Goal: Task Accomplishment & Management: Complete application form

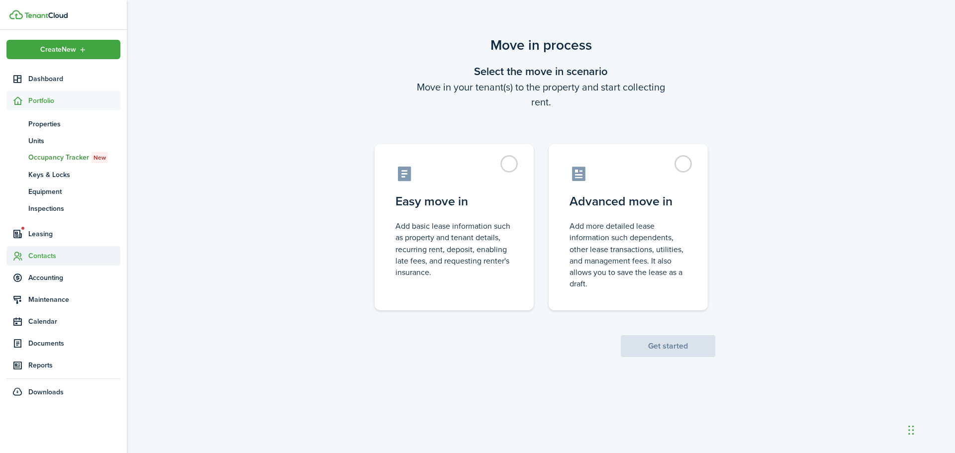
click at [40, 251] on span "Contacts" at bounding box center [74, 256] width 92 height 10
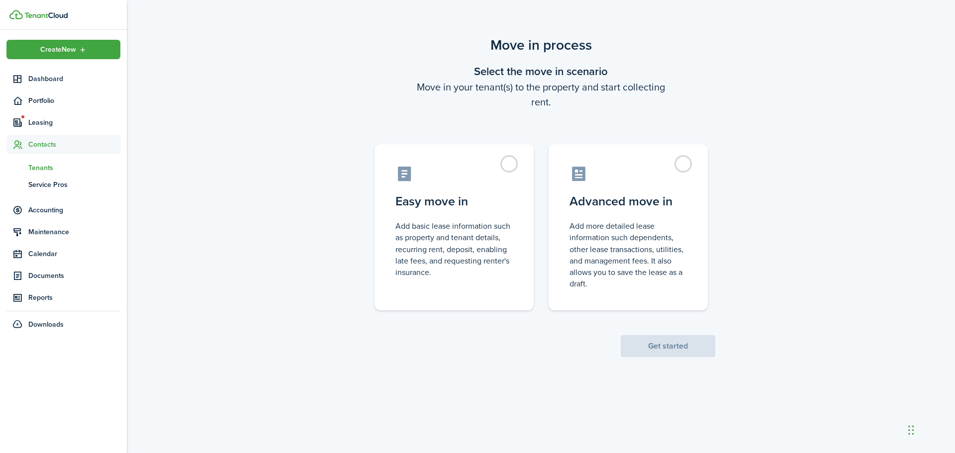
click at [45, 164] on span "Tenants" at bounding box center [74, 168] width 92 height 10
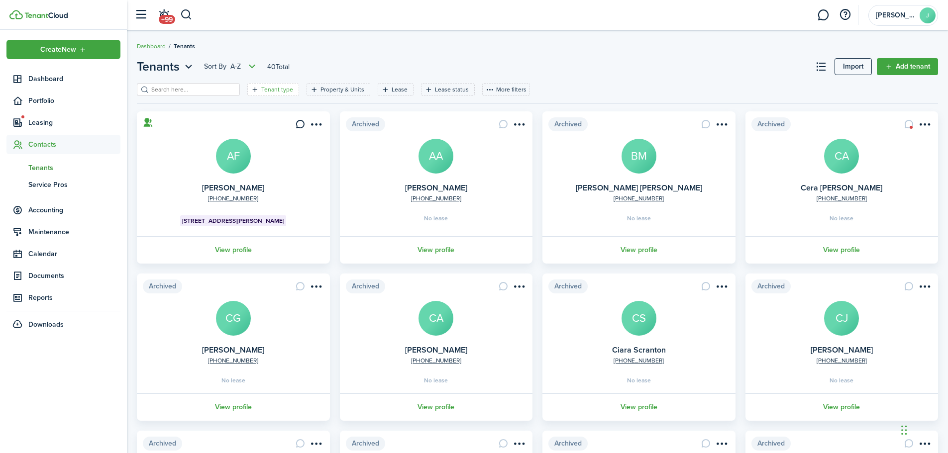
click at [261, 91] on filter-tag-label "Tenant type" at bounding box center [277, 89] width 32 height 9
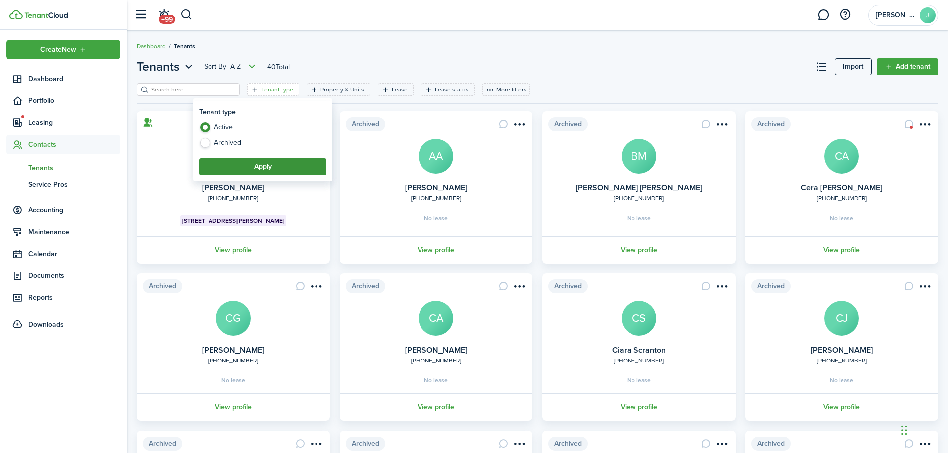
click at [221, 160] on button "Apply" at bounding box center [262, 166] width 127 height 17
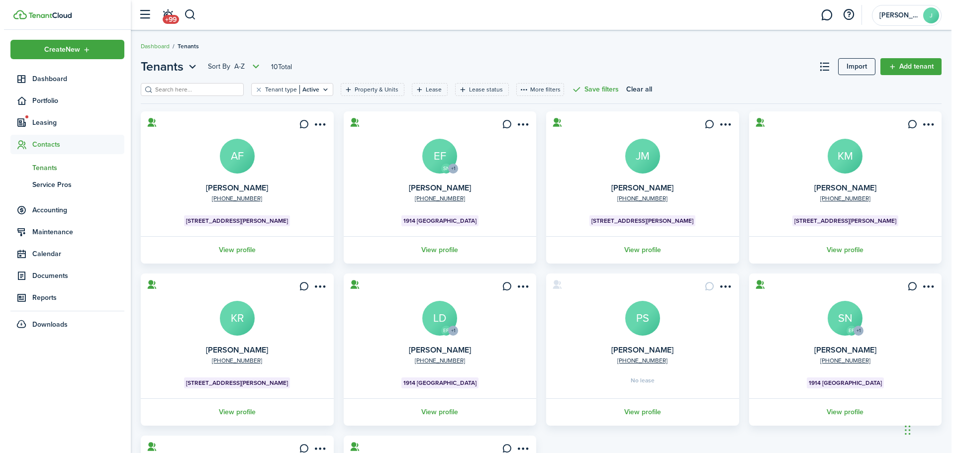
scroll to position [162, 0]
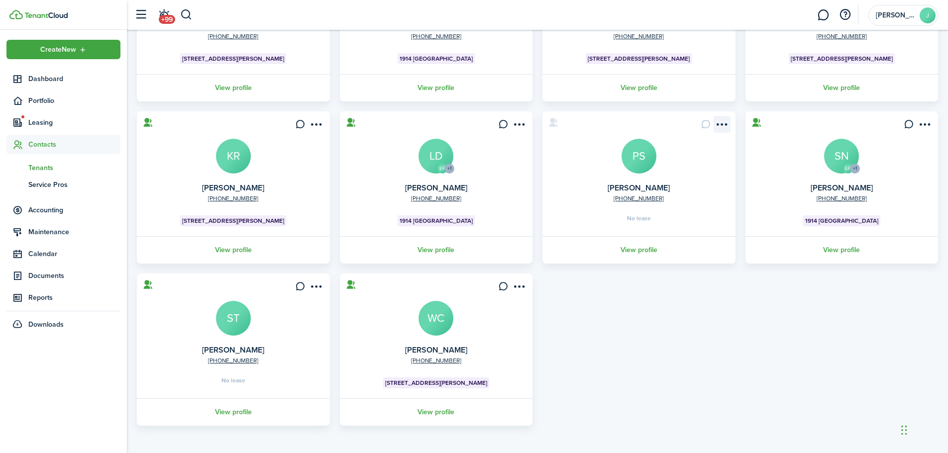
click at [722, 124] on menu-btn-icon "Open menu" at bounding box center [721, 124] width 17 height 17
click at [654, 165] on button "Send connection" at bounding box center [685, 163] width 87 height 17
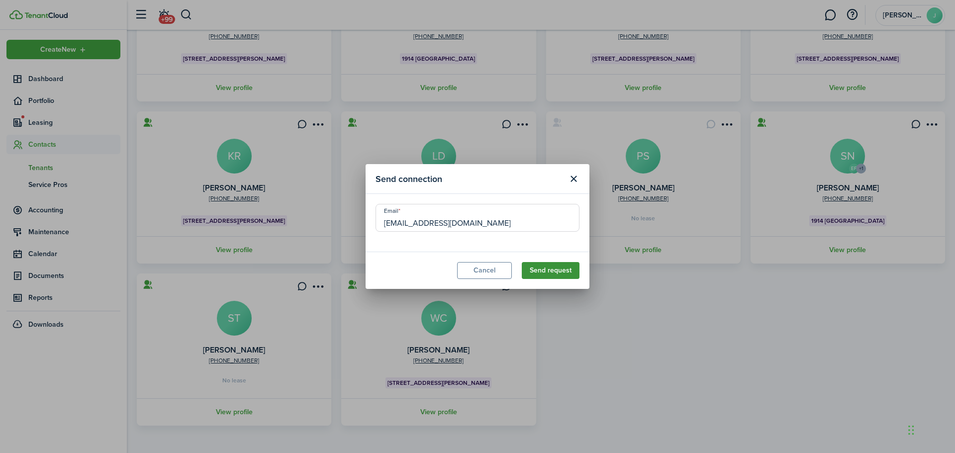
click at [549, 274] on button "Send request" at bounding box center [551, 270] width 58 height 17
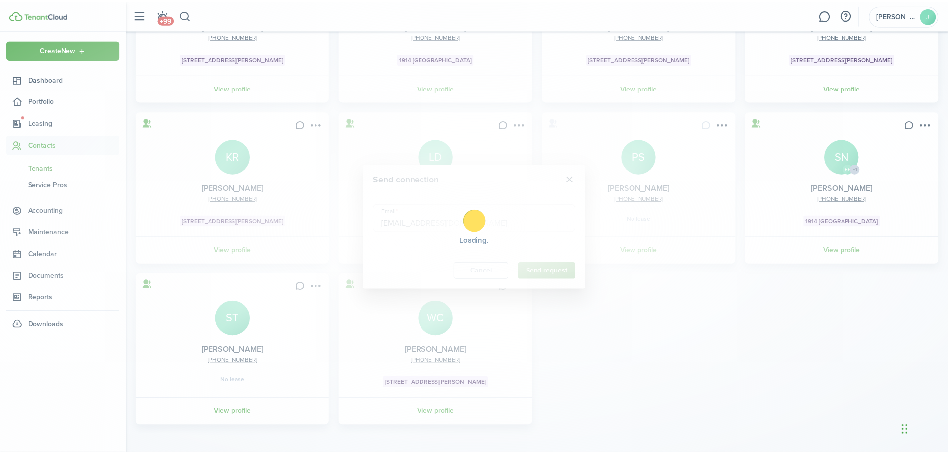
scroll to position [0, 0]
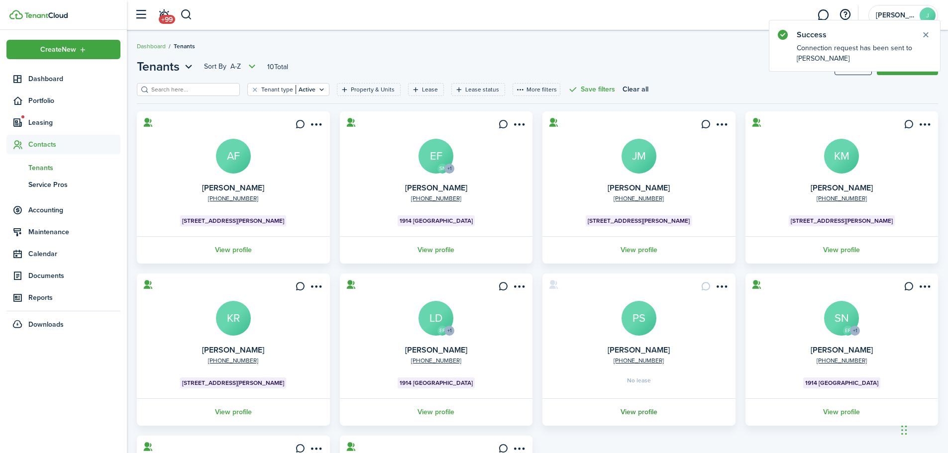
click at [633, 412] on link "View profile" at bounding box center [639, 411] width 196 height 27
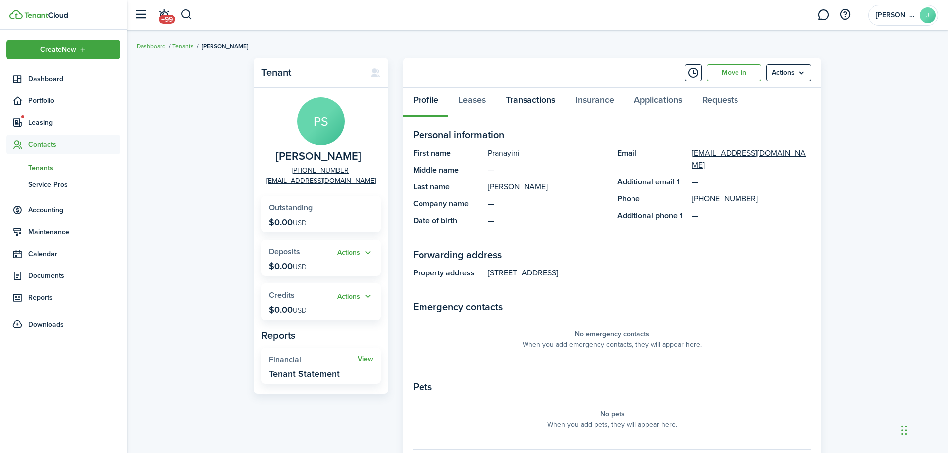
click at [535, 100] on link "Transactions" at bounding box center [530, 103] width 70 height 30
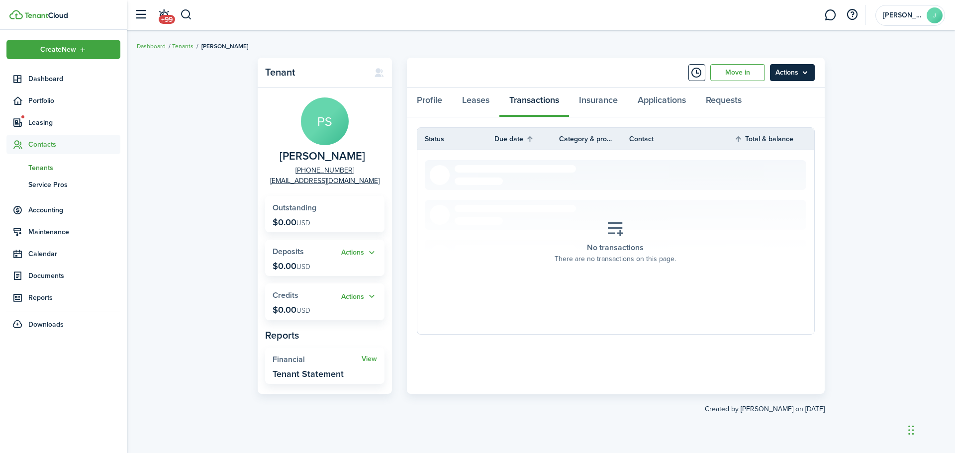
click at [807, 76] on menu-btn "Actions" at bounding box center [792, 72] width 45 height 17
click at [749, 128] on link "Add Invoice" at bounding box center [771, 129] width 87 height 17
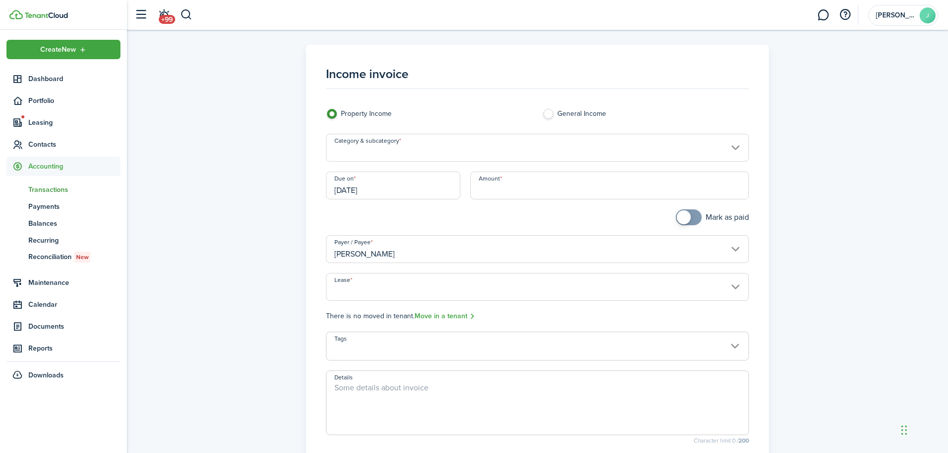
click at [404, 152] on input "Category & subcategory" at bounding box center [537, 148] width 423 height 28
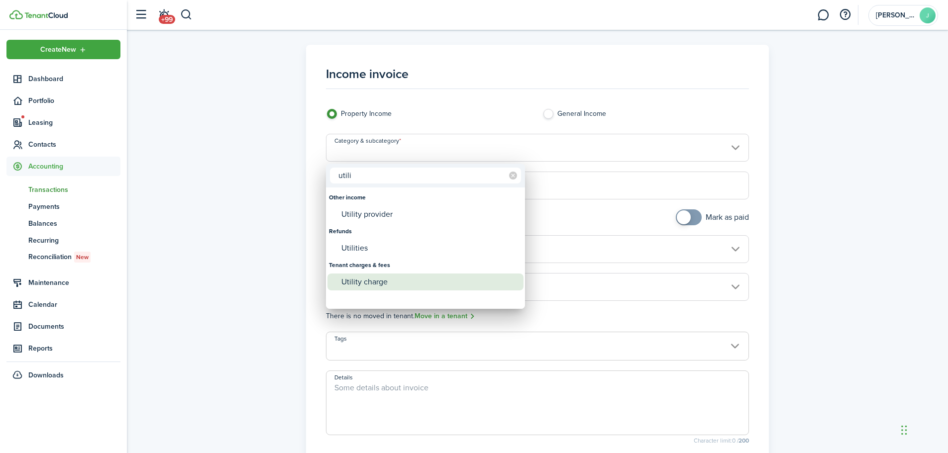
type input "utili"
click at [361, 280] on div "Utility charge" at bounding box center [429, 282] width 176 height 17
type input "Tenant charges & fees / Utility charge"
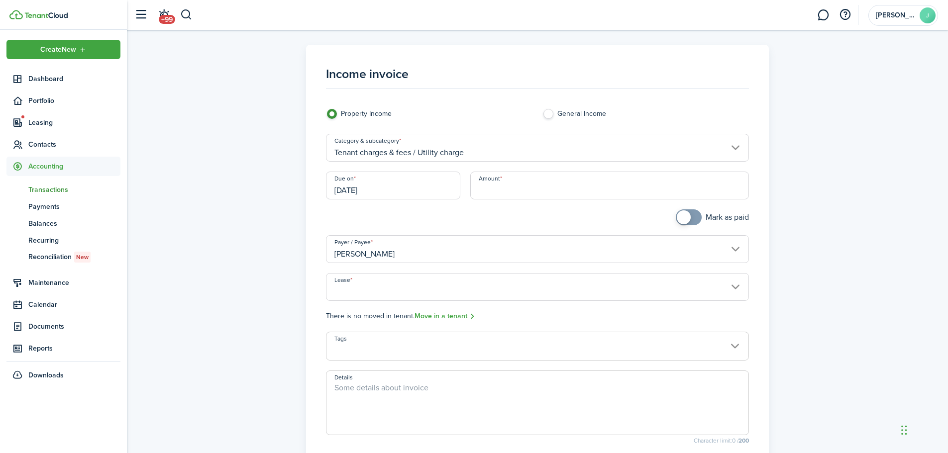
click at [380, 190] on input "[DATE]" at bounding box center [393, 186] width 134 height 28
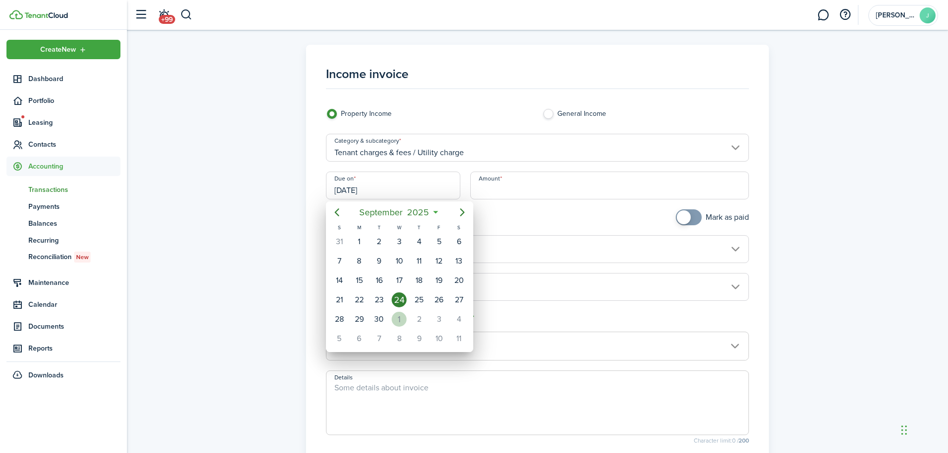
click at [395, 314] on div "1" at bounding box center [398, 319] width 15 height 15
type input "[DATE]"
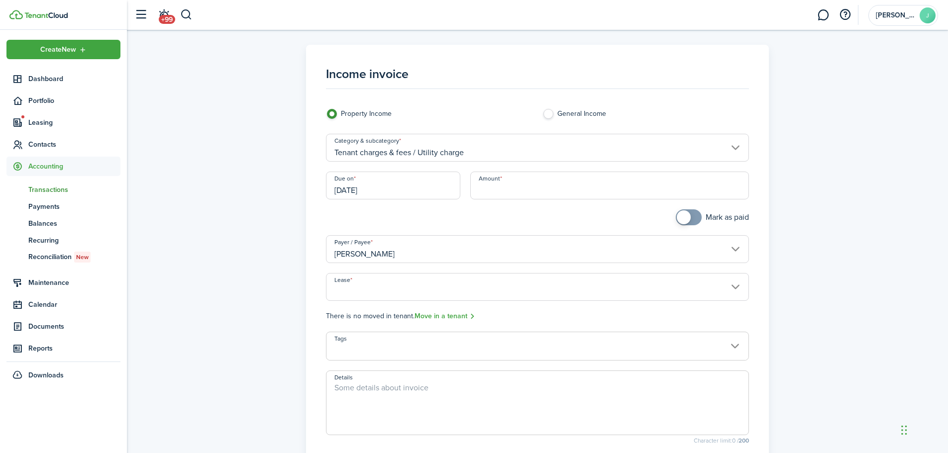
click at [529, 191] on input "Amount" at bounding box center [609, 186] width 279 height 28
click at [735, 290] on input "Lease" at bounding box center [537, 287] width 423 height 28
type input "$45.65"
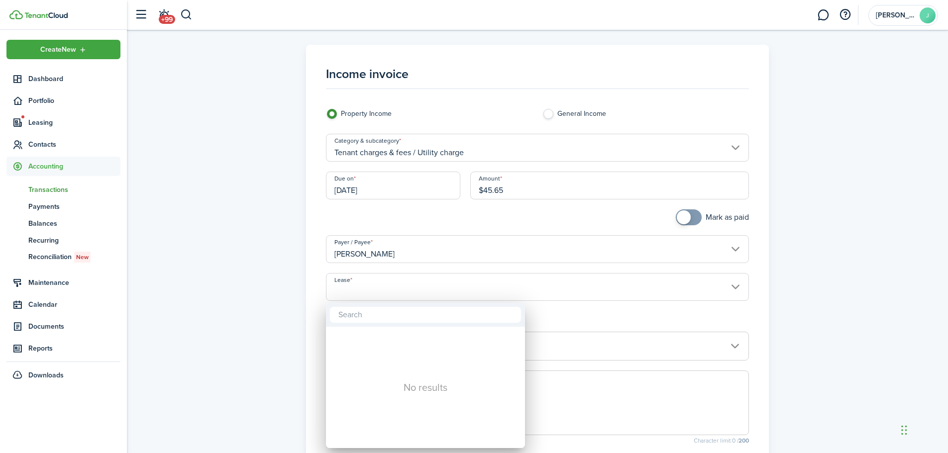
click at [736, 287] on div at bounding box center [473, 226] width 1107 height 612
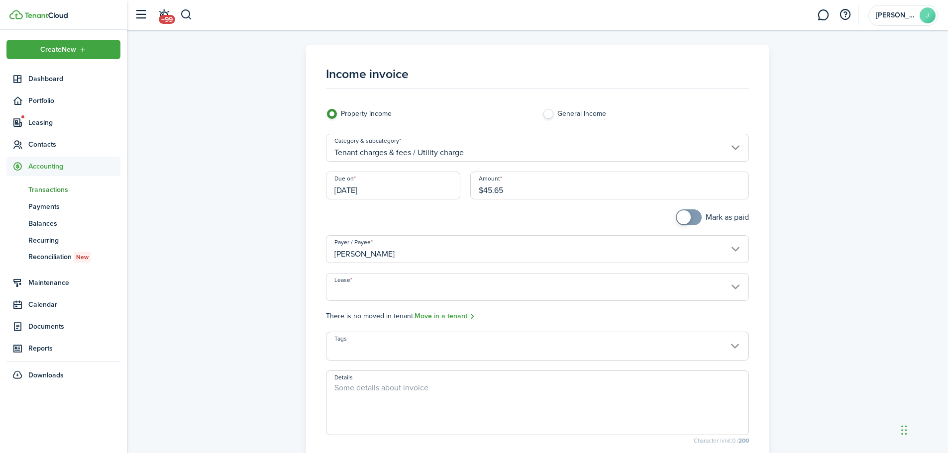
click at [549, 114] on label "General Income" at bounding box center [645, 116] width 206 height 15
radio input "false"
radio input "true"
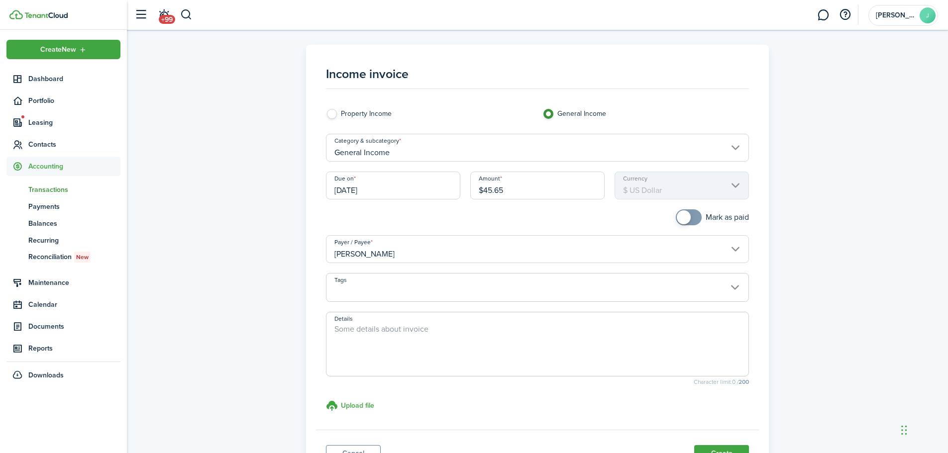
click at [735, 285] on span at bounding box center [537, 293] width 422 height 17
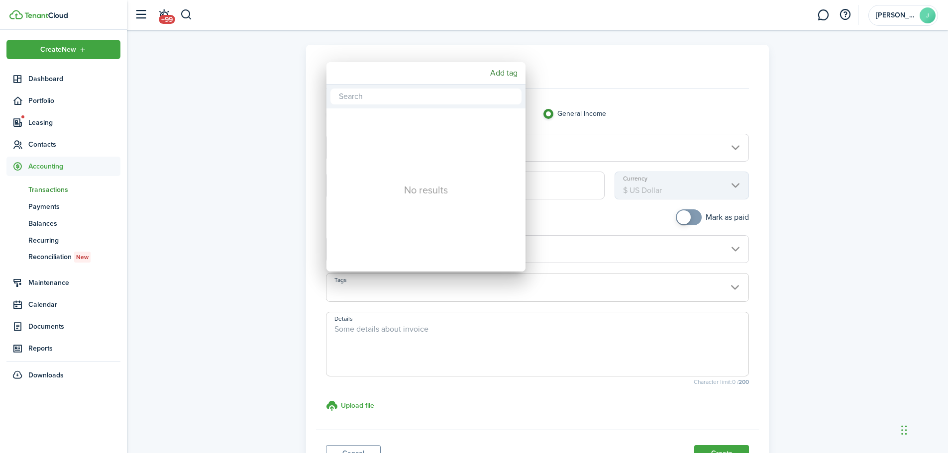
click at [735, 285] on div at bounding box center [473, 226] width 1107 height 612
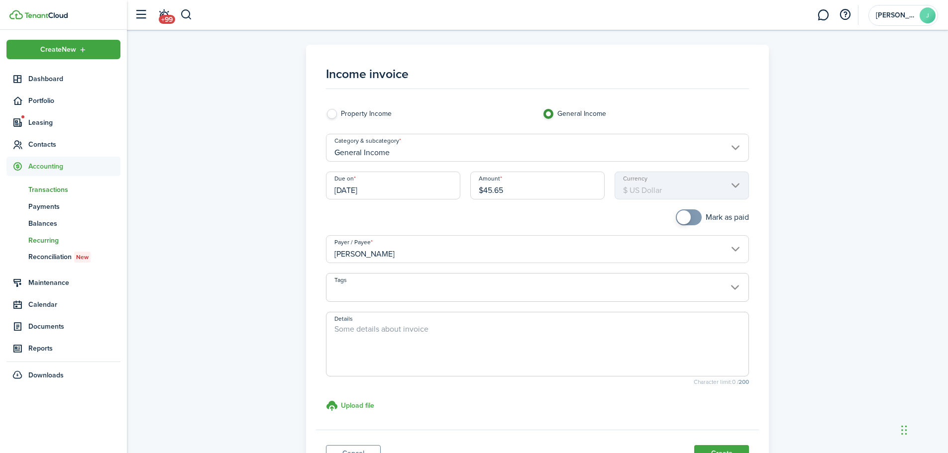
click at [47, 239] on span "Recurring" at bounding box center [74, 240] width 92 height 10
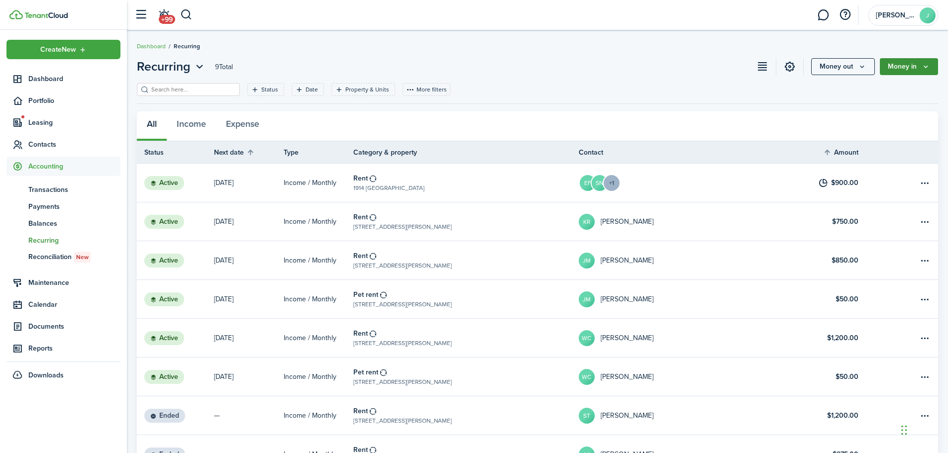
click at [928, 68] on icon "Money in" at bounding box center [925, 67] width 8 height 8
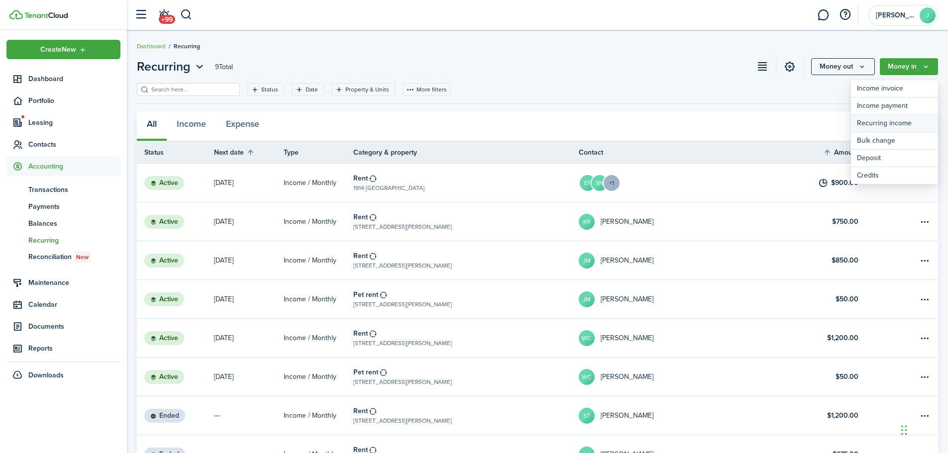
click at [874, 123] on link "Recurring income" at bounding box center [894, 123] width 87 height 17
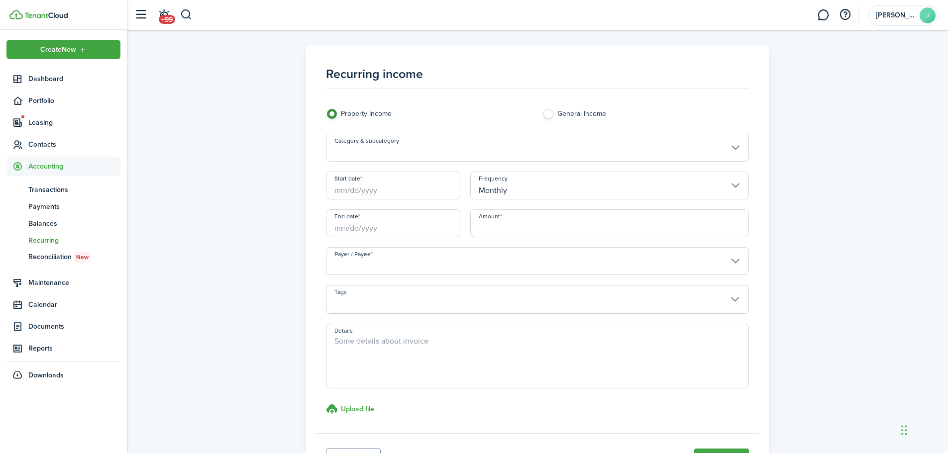
click at [544, 112] on label "General Income" at bounding box center [645, 116] width 206 height 15
radio input "false"
radio input "true"
click at [416, 153] on input "Category & subcategory" at bounding box center [537, 148] width 423 height 28
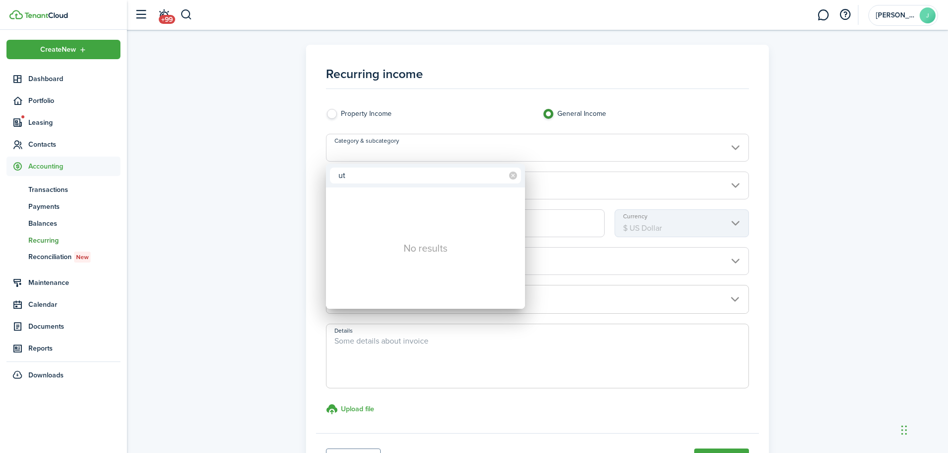
type input "u"
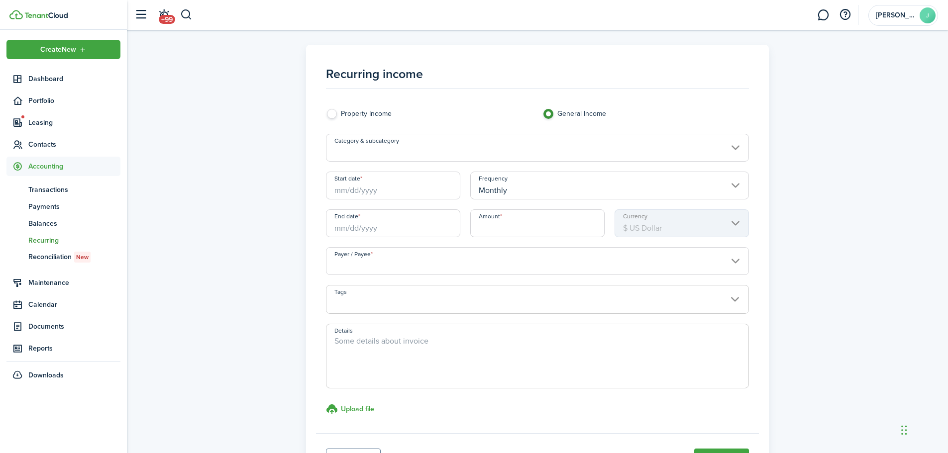
click at [416, 153] on input "Category & subcategory" at bounding box center [537, 148] width 423 height 28
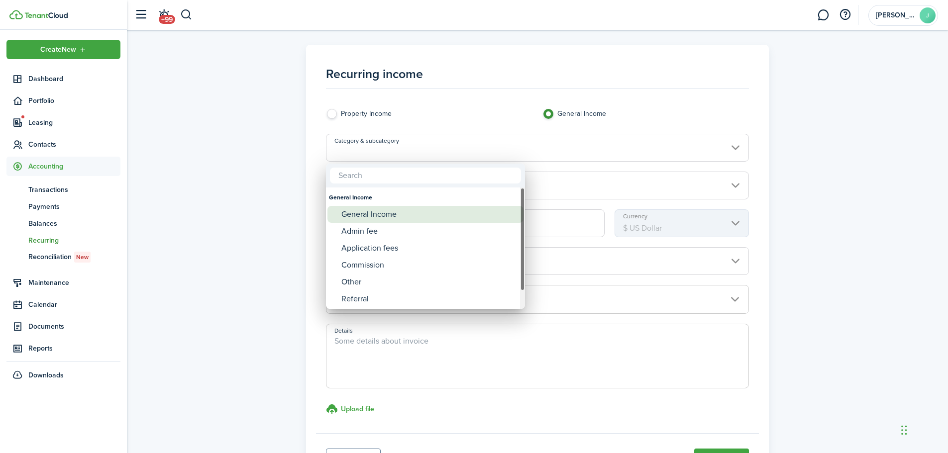
click at [387, 211] on div "General Income" at bounding box center [429, 214] width 176 height 17
type input "General Income"
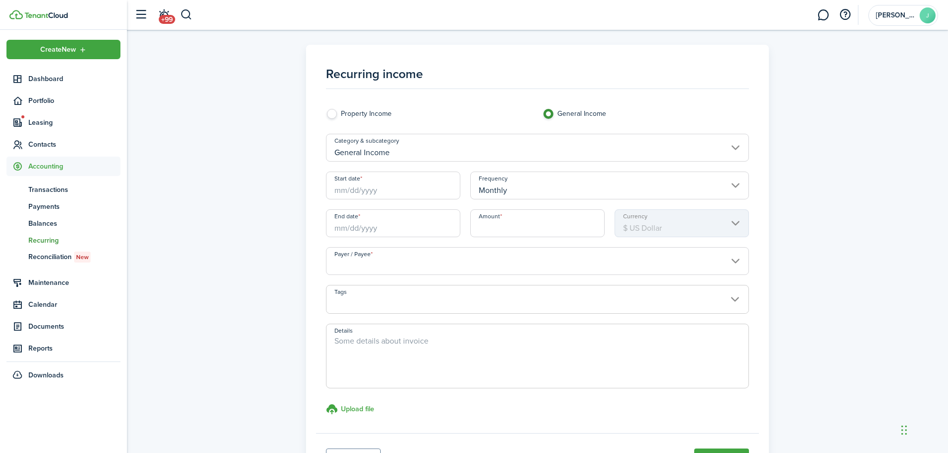
click at [350, 192] on input "Start date" at bounding box center [393, 186] width 134 height 28
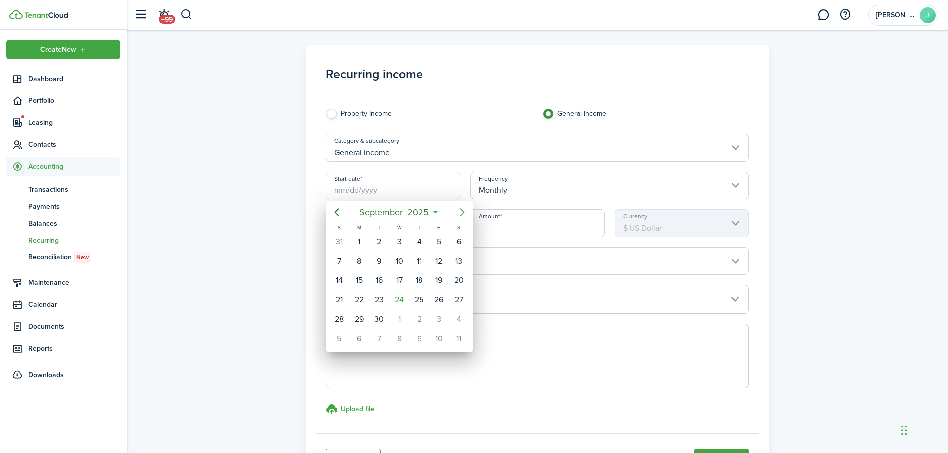
click at [461, 214] on icon "Next page" at bounding box center [462, 212] width 12 height 12
click at [400, 240] on div "1" at bounding box center [398, 241] width 15 height 15
type input "[DATE]"
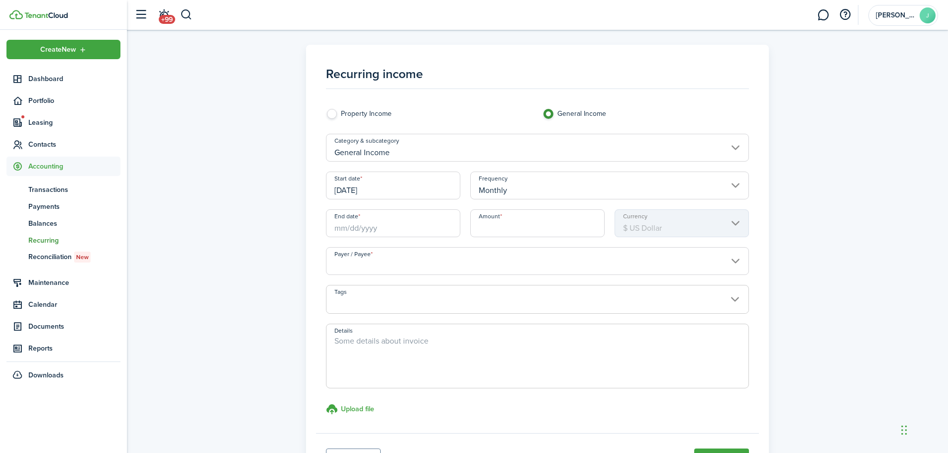
click at [392, 230] on input "End date" at bounding box center [393, 223] width 134 height 28
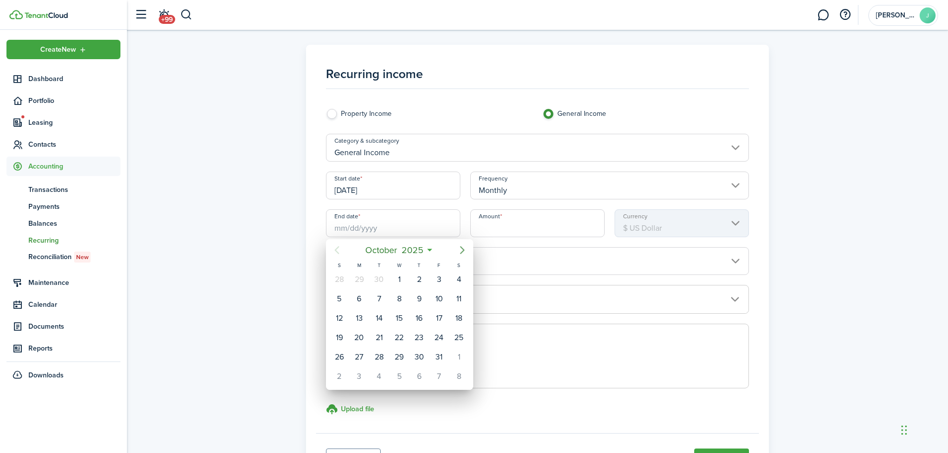
click at [460, 250] on icon "Next page" at bounding box center [462, 250] width 12 height 12
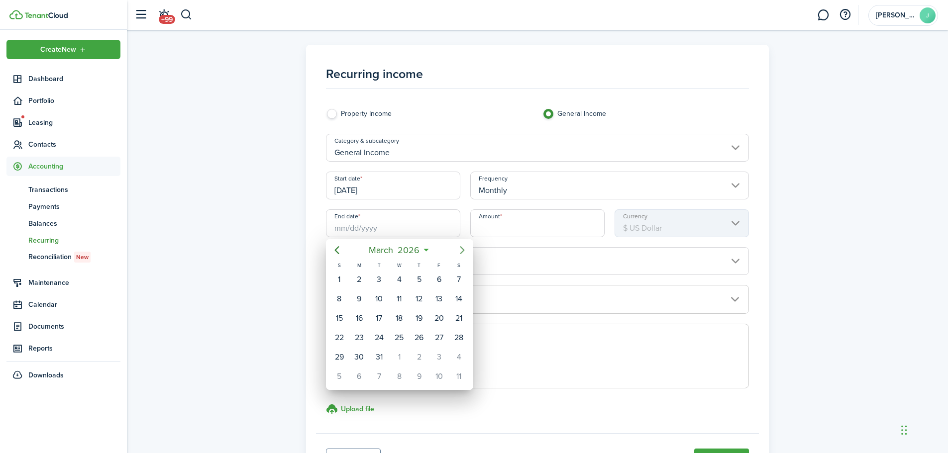
click at [460, 250] on icon "Next page" at bounding box center [462, 250] width 12 height 12
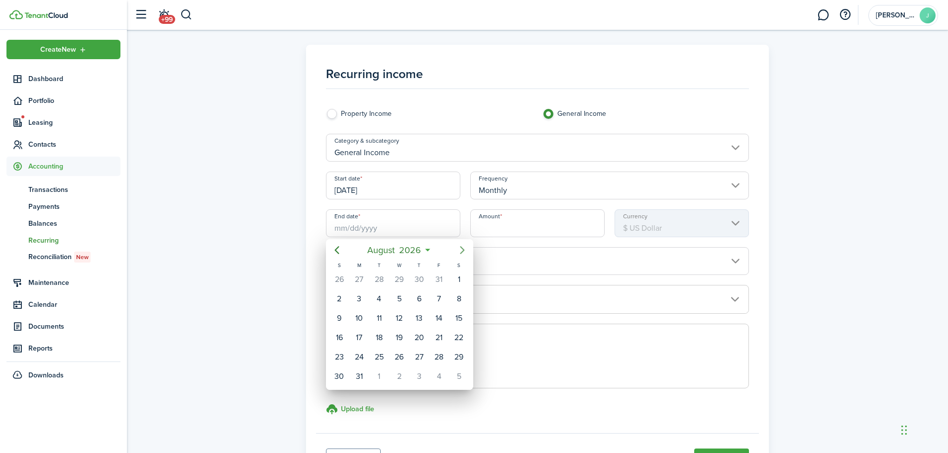
click at [460, 250] on icon "Next page" at bounding box center [462, 250] width 12 height 12
click at [415, 280] on div "1" at bounding box center [418, 279] width 15 height 15
type input "[DATE]"
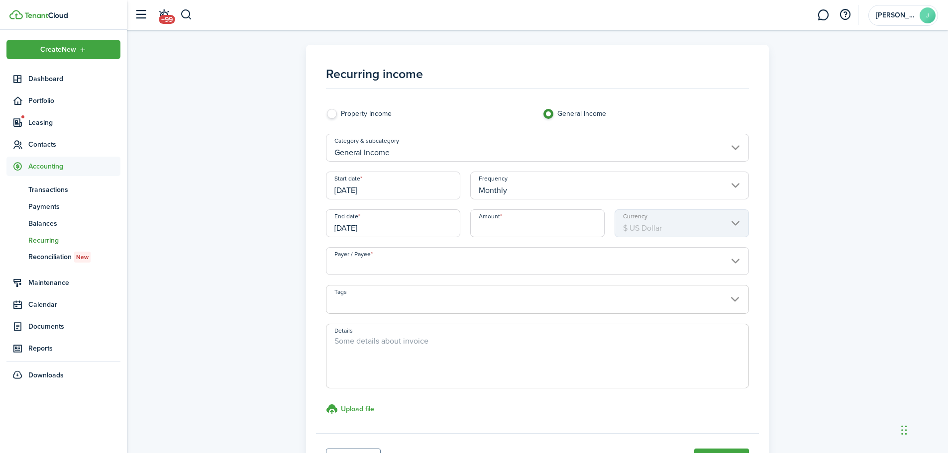
click at [513, 234] on input "Amount" at bounding box center [537, 223] width 134 height 28
click at [495, 267] on input "Payer / Payee" at bounding box center [537, 261] width 423 height 28
type input "$45.65"
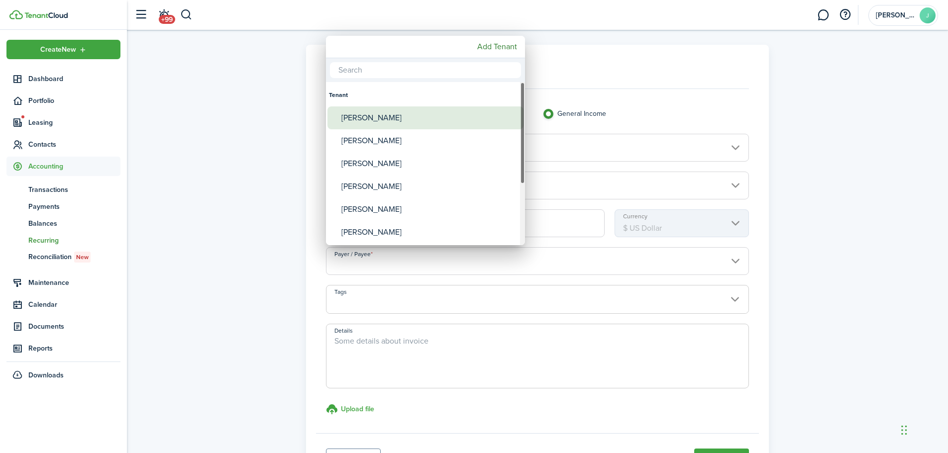
click at [417, 117] on div "[PERSON_NAME]" at bounding box center [429, 117] width 176 height 23
type input "[PERSON_NAME]"
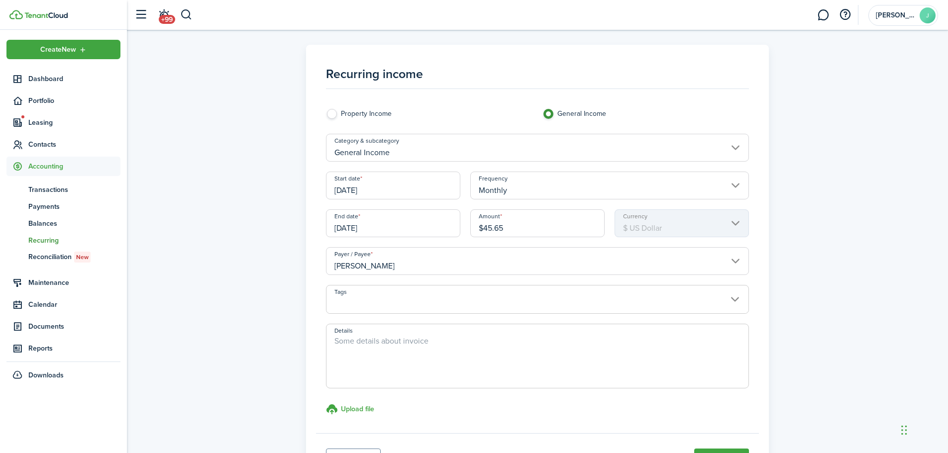
click at [355, 347] on textarea "Details" at bounding box center [537, 359] width 422 height 48
click at [396, 347] on textarea "Wifi access" at bounding box center [537, 359] width 422 height 48
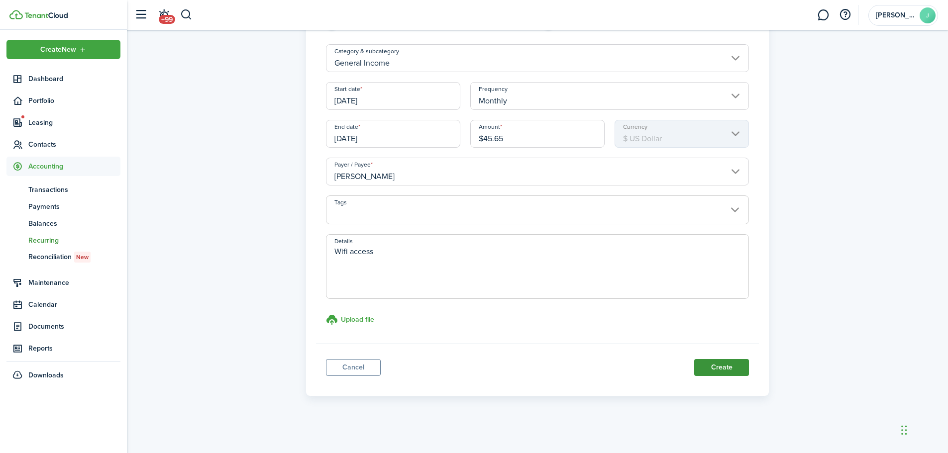
type textarea "Wifi access"
click at [720, 366] on button "Create" at bounding box center [721, 367] width 55 height 17
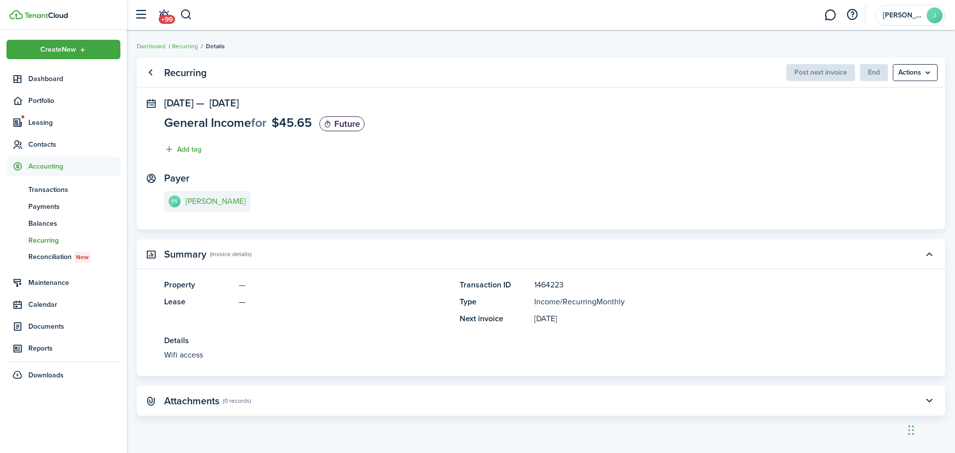
click at [418, 167] on panel-main-body "[DATE] — [DATE] General Income for $45.65 Future Add tag Payer PS [PERSON_NAME]" at bounding box center [541, 163] width 808 height 132
click at [42, 126] on span "Leasing" at bounding box center [74, 122] width 92 height 10
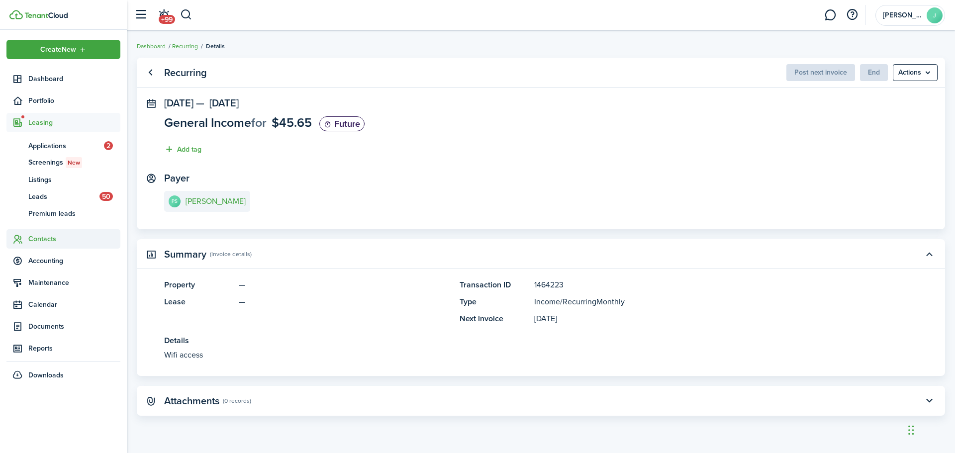
click at [38, 242] on span "Contacts" at bounding box center [74, 239] width 92 height 10
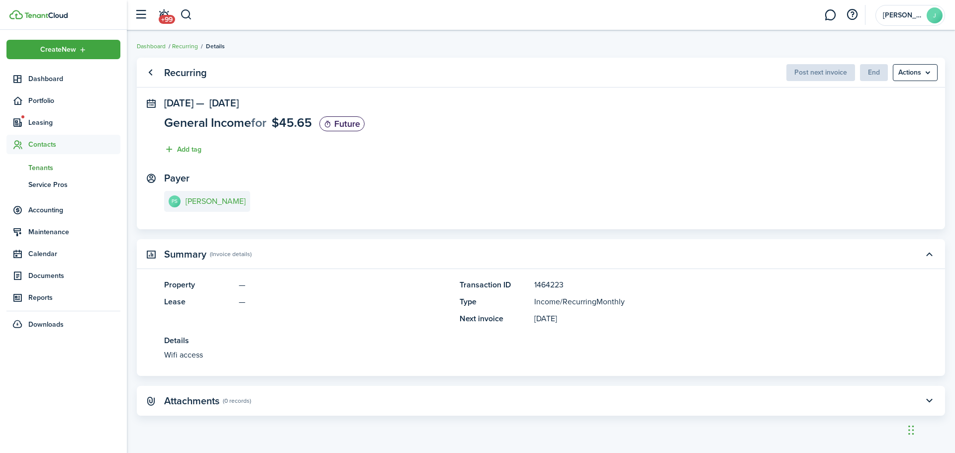
click at [37, 165] on span "Tenants" at bounding box center [74, 168] width 92 height 10
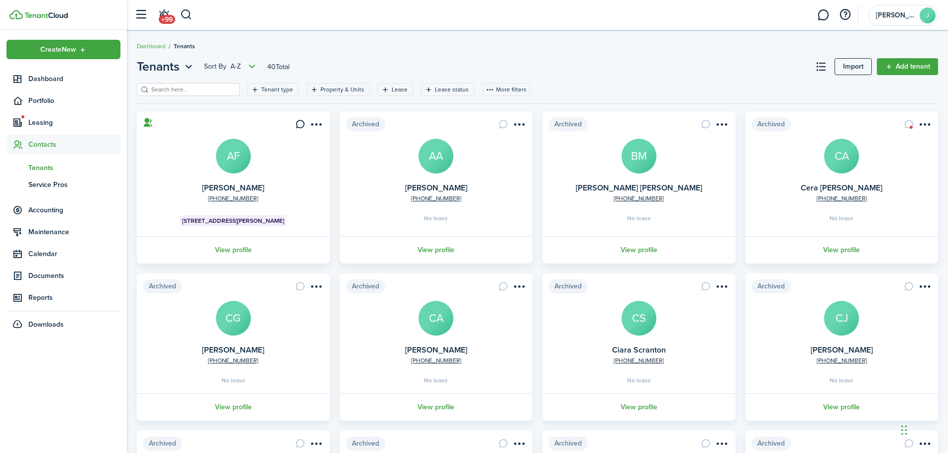
click at [204, 93] on input "search" at bounding box center [193, 89] width 88 height 9
click at [272, 89] on filter-tag-label "Tenant type" at bounding box center [277, 89] width 32 height 9
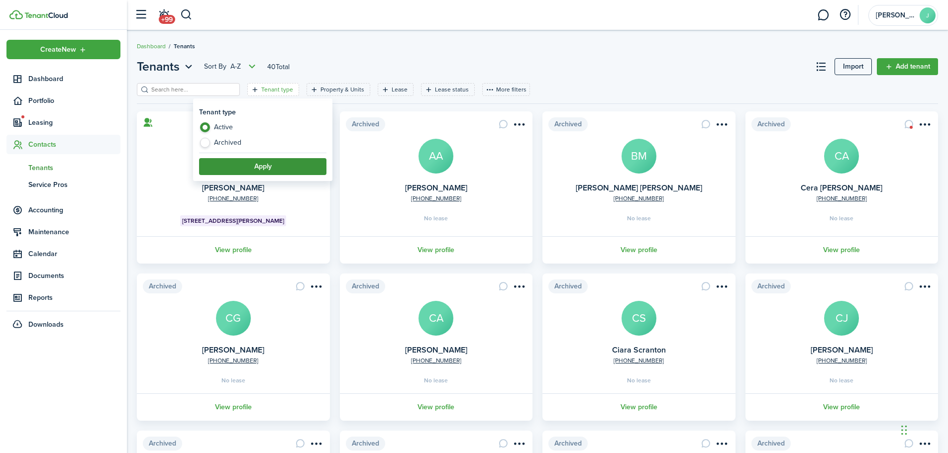
click at [228, 168] on button "Apply" at bounding box center [262, 166] width 127 height 17
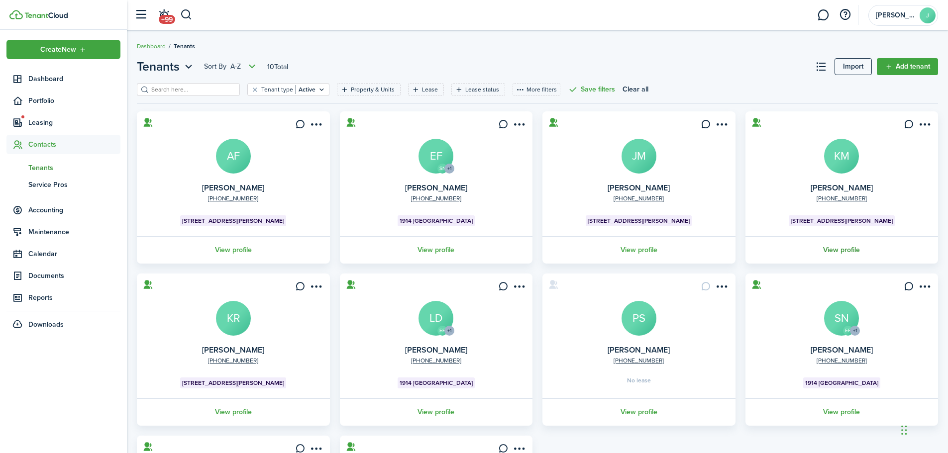
click at [834, 246] on link "View profile" at bounding box center [842, 249] width 196 height 27
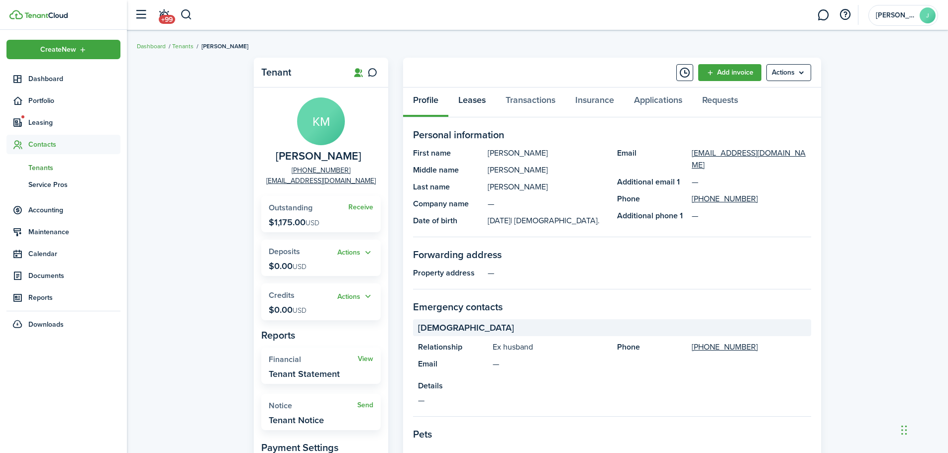
click at [463, 102] on link "Leases" at bounding box center [471, 103] width 47 height 30
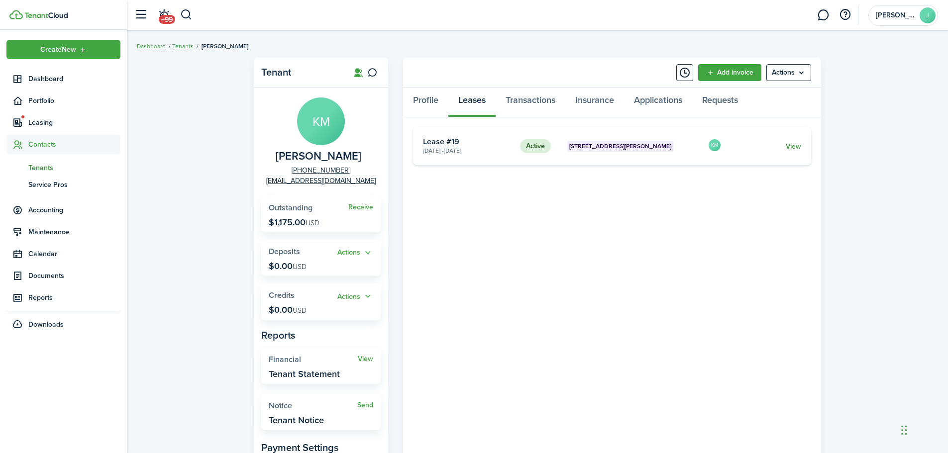
click at [791, 145] on link "View" at bounding box center [792, 146] width 15 height 10
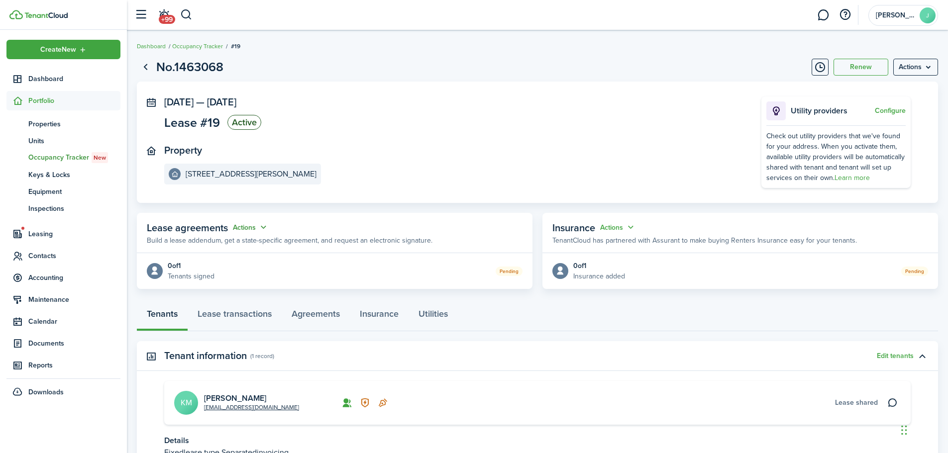
click at [261, 228] on button "Actions" at bounding box center [251, 227] width 36 height 11
click at [346, 188] on panel-main-wrapper "[DATE] — [DATE] Lease #19 Active Property [STREET_ADDRESS][PERSON_NAME] Utility…" at bounding box center [537, 142] width 746 height 92
click at [146, 65] on link "Go back" at bounding box center [145, 67] width 17 height 17
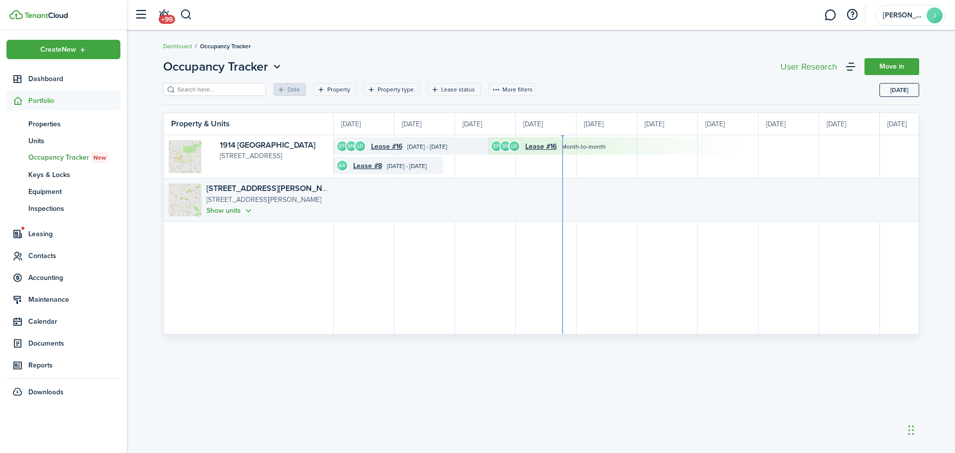
scroll to position [0, 182]
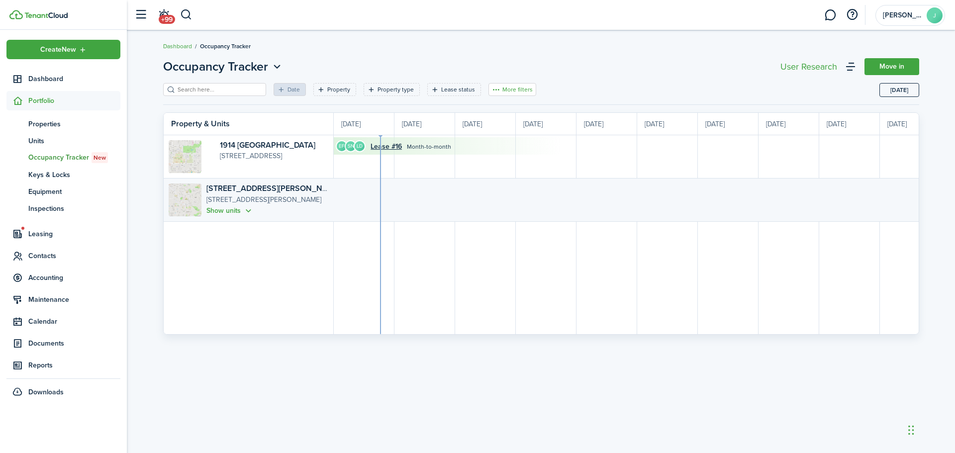
click at [508, 89] on button "More filters" at bounding box center [512, 89] width 48 height 13
click at [473, 57] on div "Occupancy Tracker Move in Date Property Property type Lease status More filters…" at bounding box center [541, 242] width 828 height 378
click at [245, 208] on button "Show units" at bounding box center [229, 210] width 47 height 11
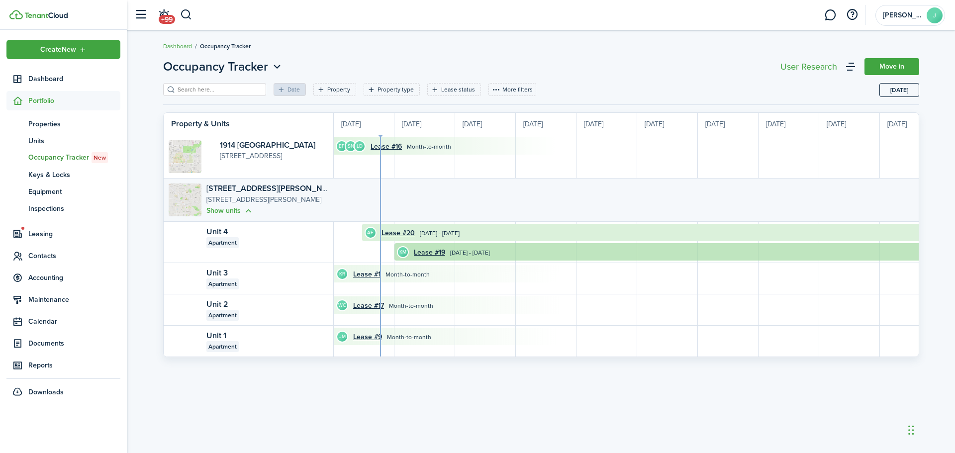
click at [477, 249] on time "[DATE] - [DATE]" at bounding box center [470, 252] width 40 height 9
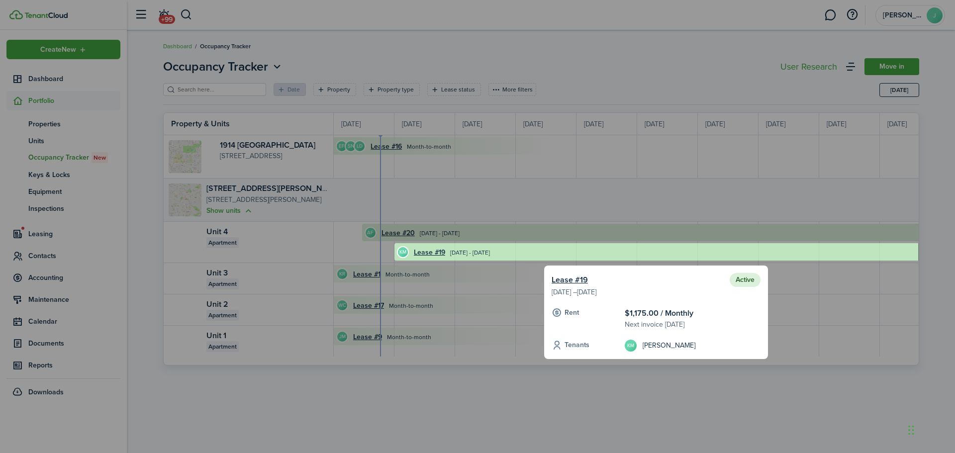
click at [437, 253] on div at bounding box center [656, 251] width 524 height 17
click at [570, 278] on link "Lease #19" at bounding box center [570, 280] width 36 height 12
click at [430, 249] on div at bounding box center [656, 251] width 524 height 17
click at [553, 280] on link "Lease #19" at bounding box center [570, 280] width 36 height 12
